Goal: Task Accomplishment & Management: Use online tool/utility

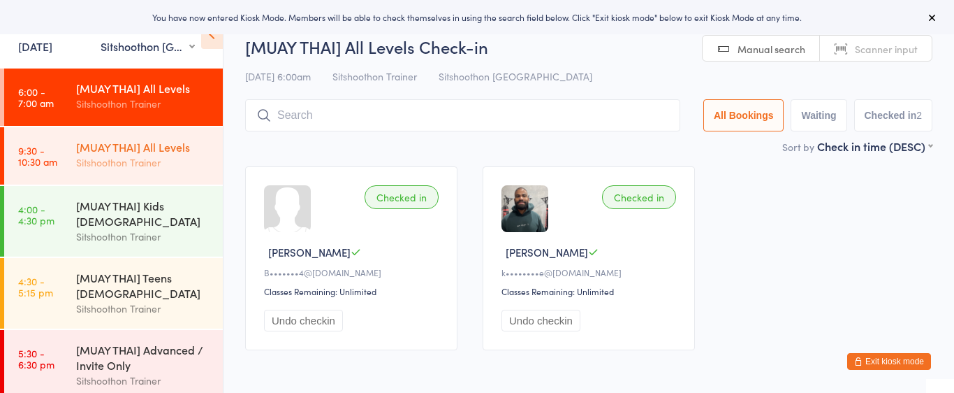
click at [152, 154] on div "Sitshoothon Trainer" at bounding box center [143, 162] width 135 height 16
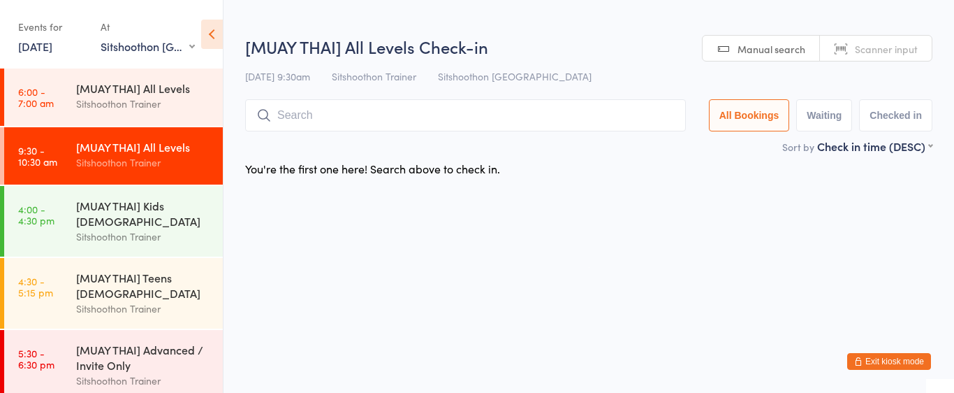
click at [343, 120] on input "search" at bounding box center [465, 115] width 441 height 32
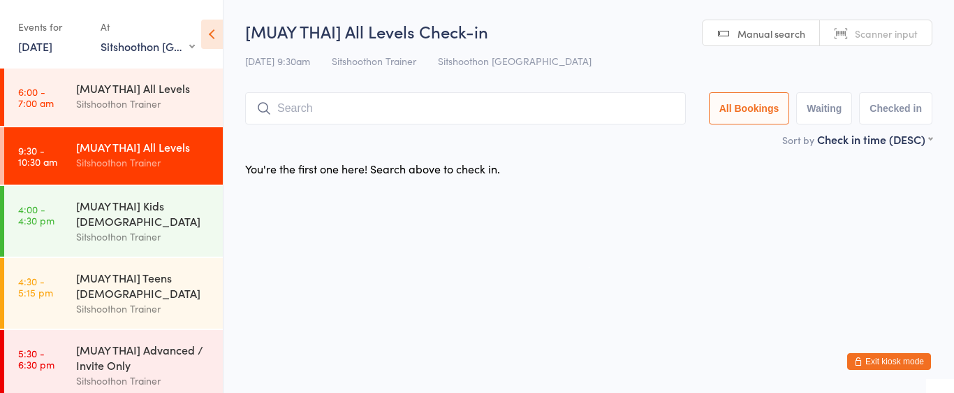
click at [343, 120] on input "search" at bounding box center [465, 108] width 441 height 32
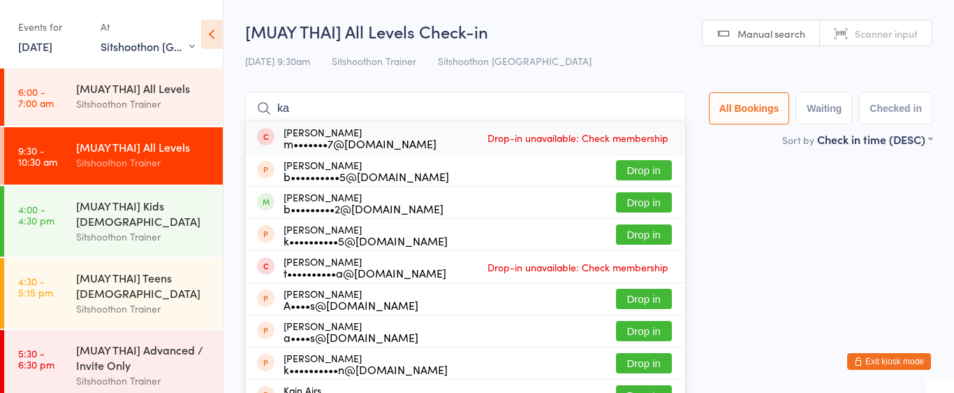
type input "k"
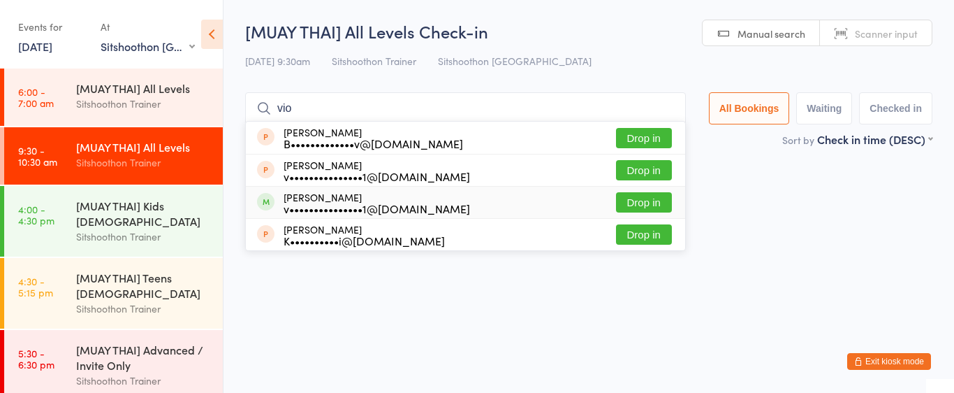
type input "vio"
click at [629, 197] on button "Drop in" at bounding box center [644, 202] width 56 height 20
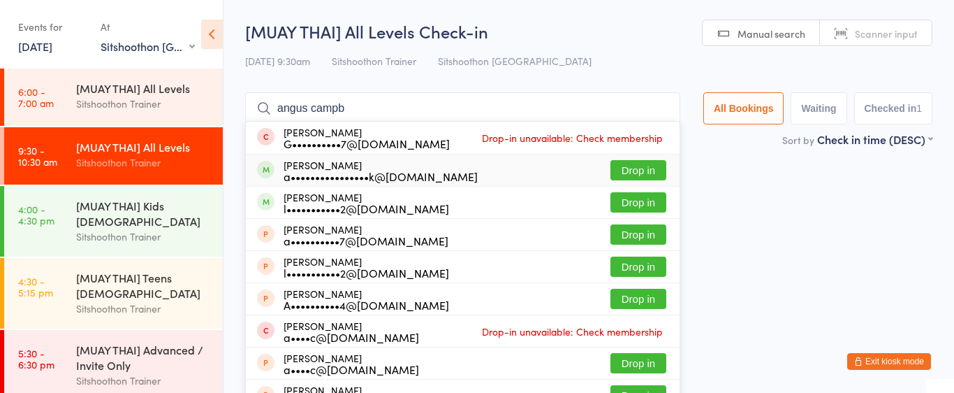
type input "angus campb"
click at [636, 166] on button "Drop in" at bounding box center [638, 170] width 56 height 20
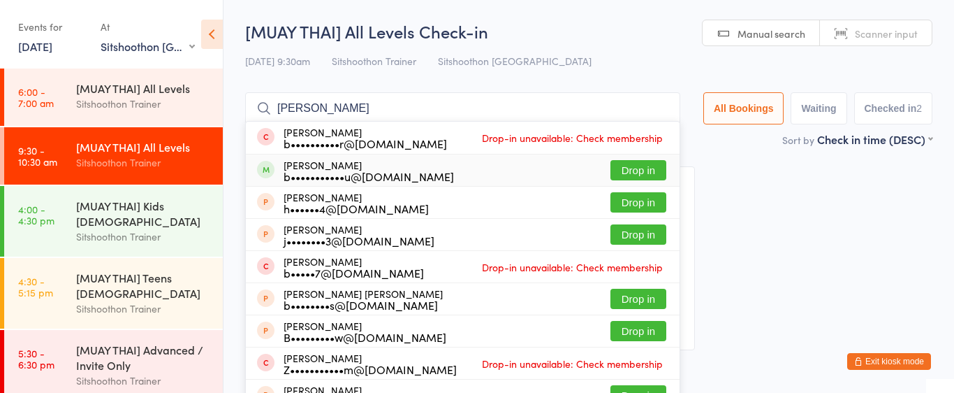
type input "[PERSON_NAME]"
click at [629, 172] on button "Drop in" at bounding box center [638, 170] width 56 height 20
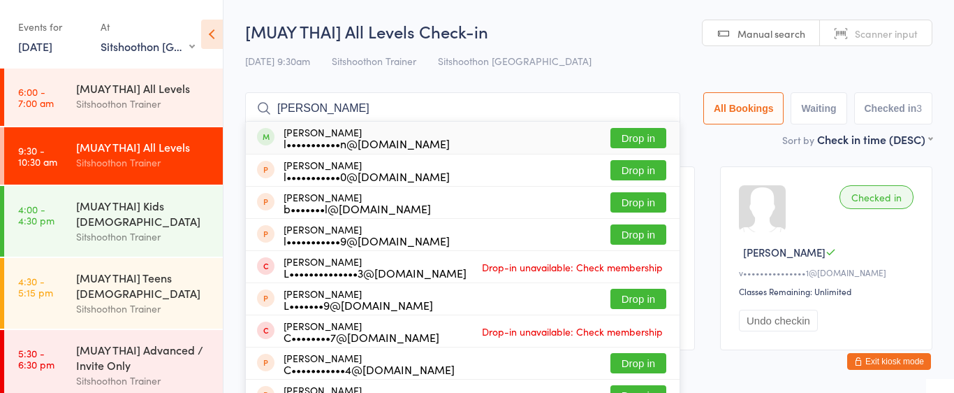
type input "[PERSON_NAME]"
click at [628, 141] on button "Drop in" at bounding box center [638, 138] width 56 height 20
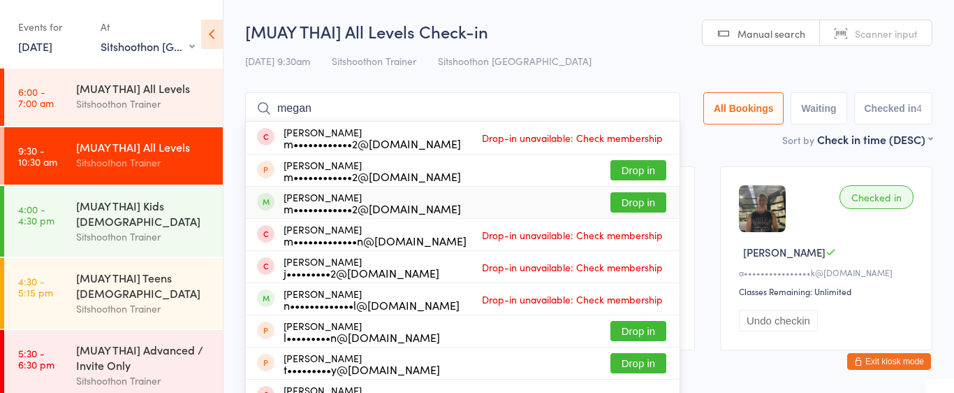
type input "megan"
click at [638, 204] on button "Drop in" at bounding box center [638, 202] width 56 height 20
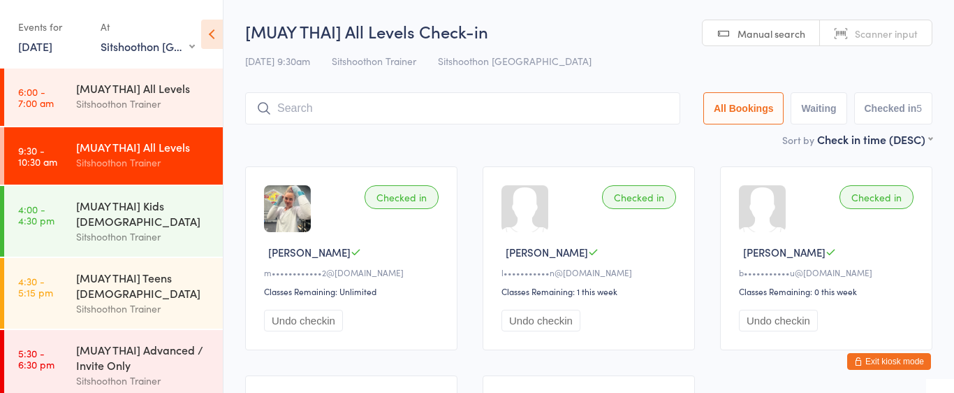
click at [351, 108] on input "search" at bounding box center [462, 108] width 435 height 32
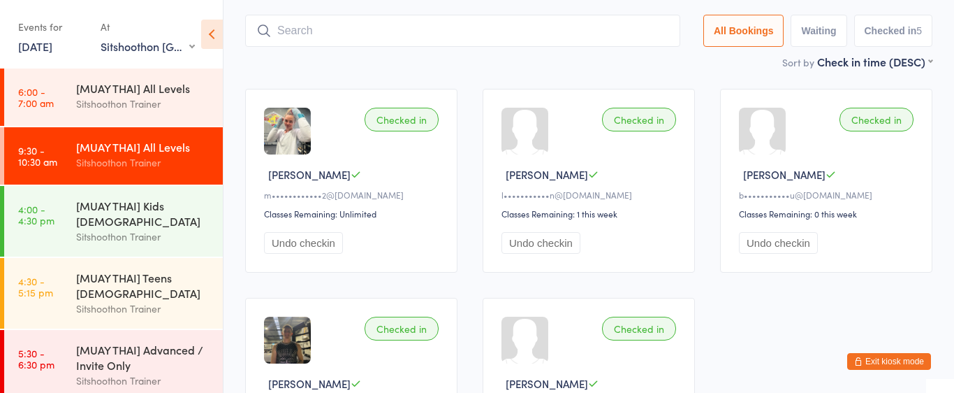
scroll to position [92, 0]
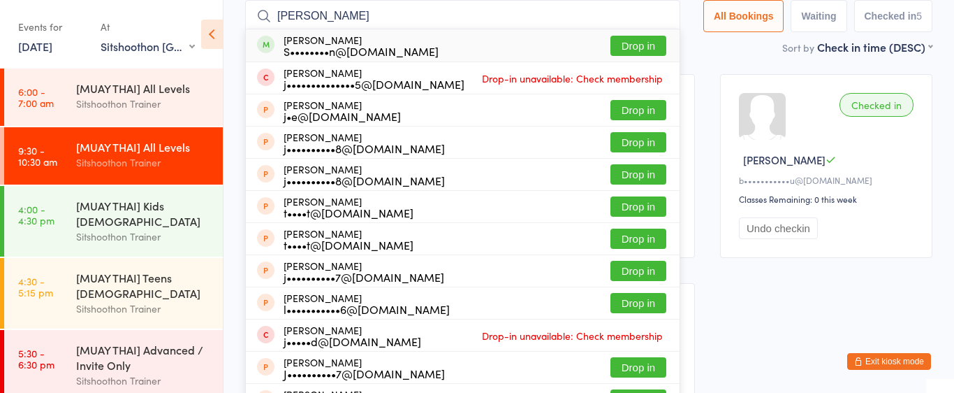
type input "[PERSON_NAME]"
click at [632, 46] on button "Drop in" at bounding box center [638, 46] width 56 height 20
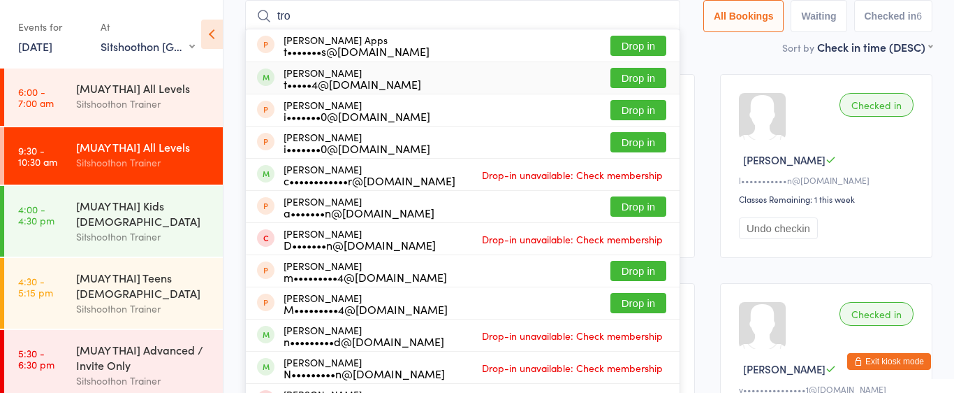
type input "tro"
click at [626, 78] on button "Drop in" at bounding box center [638, 78] width 56 height 20
